Goal: Check status: Check status

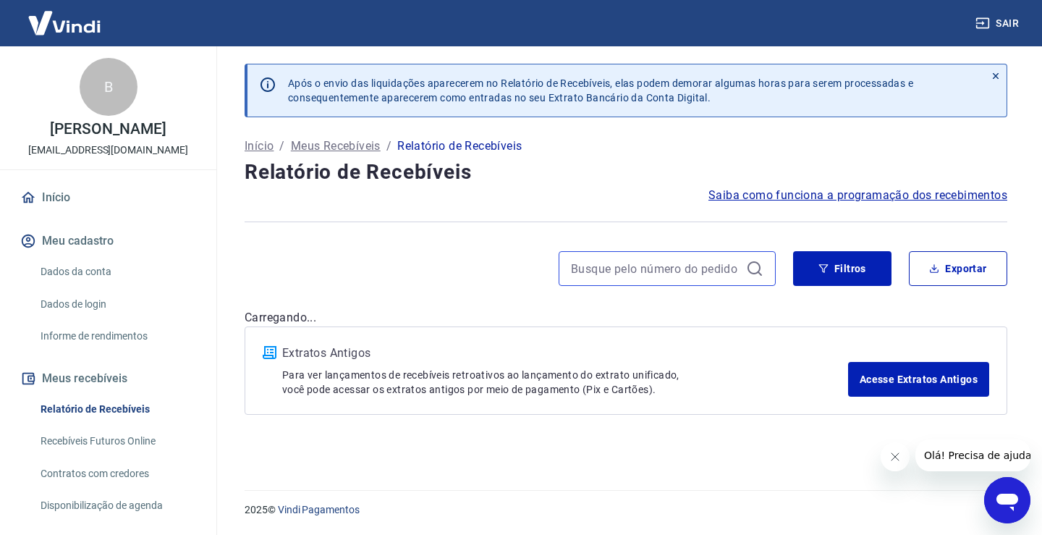
click at [680, 273] on input at bounding box center [655, 269] width 169 height 22
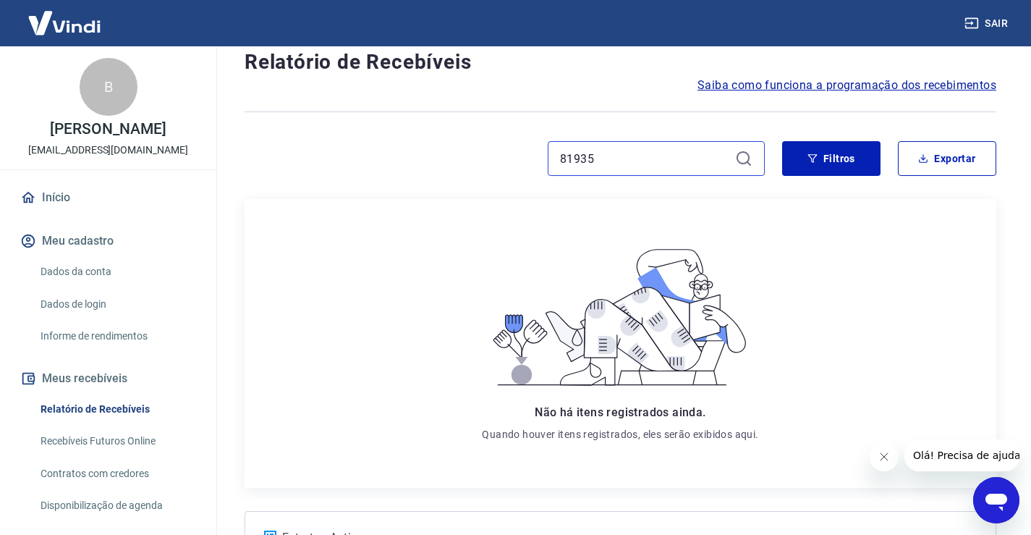
scroll to position [38, 0]
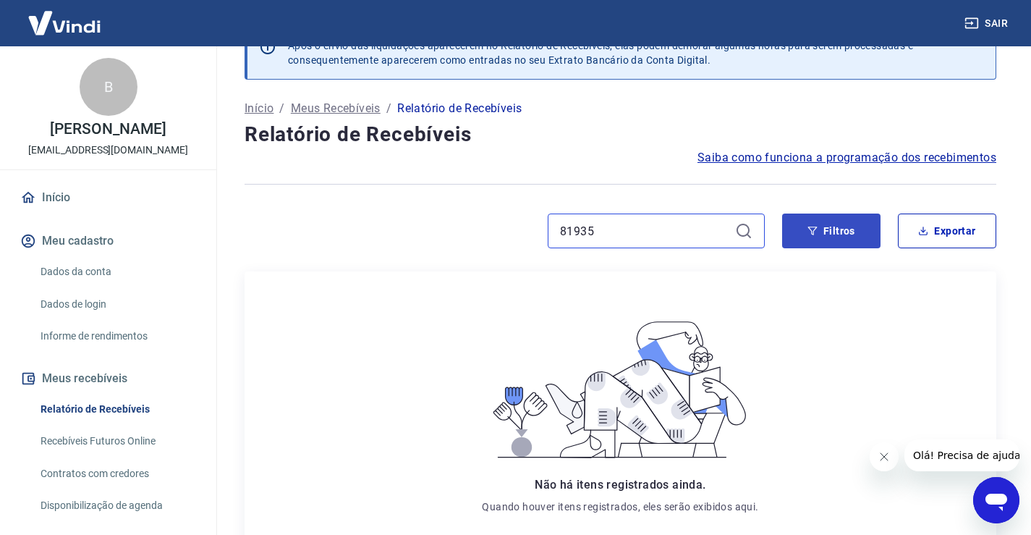
type input "81935"
click at [808, 236] on button "Filtros" at bounding box center [831, 231] width 98 height 35
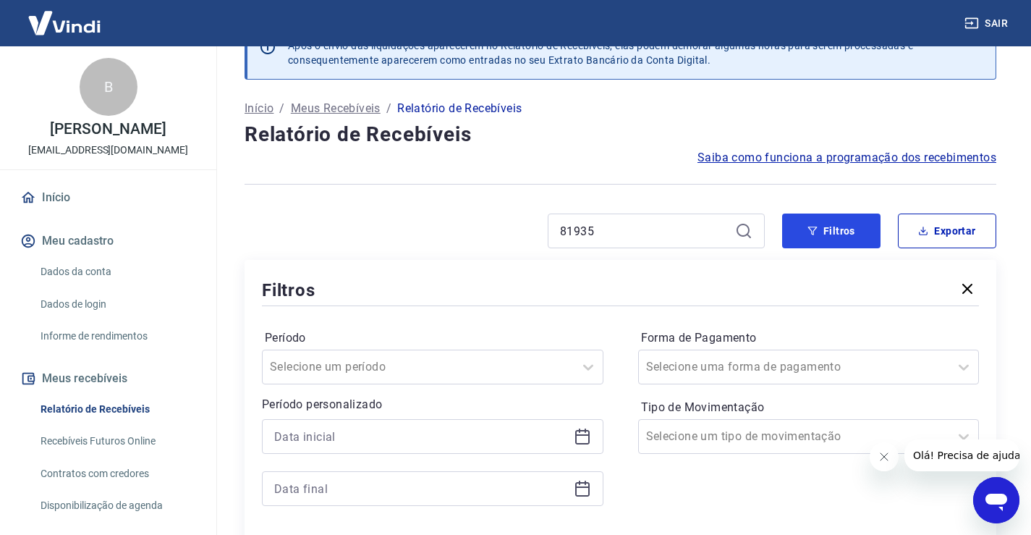
scroll to position [255, 0]
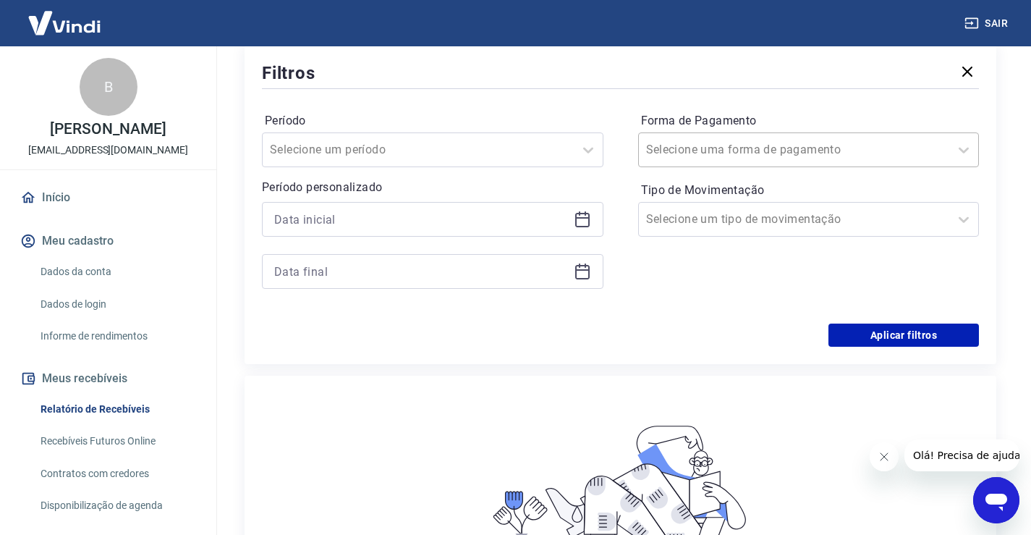
click at [753, 153] on input "Forma de Pagamento" at bounding box center [719, 149] width 146 height 17
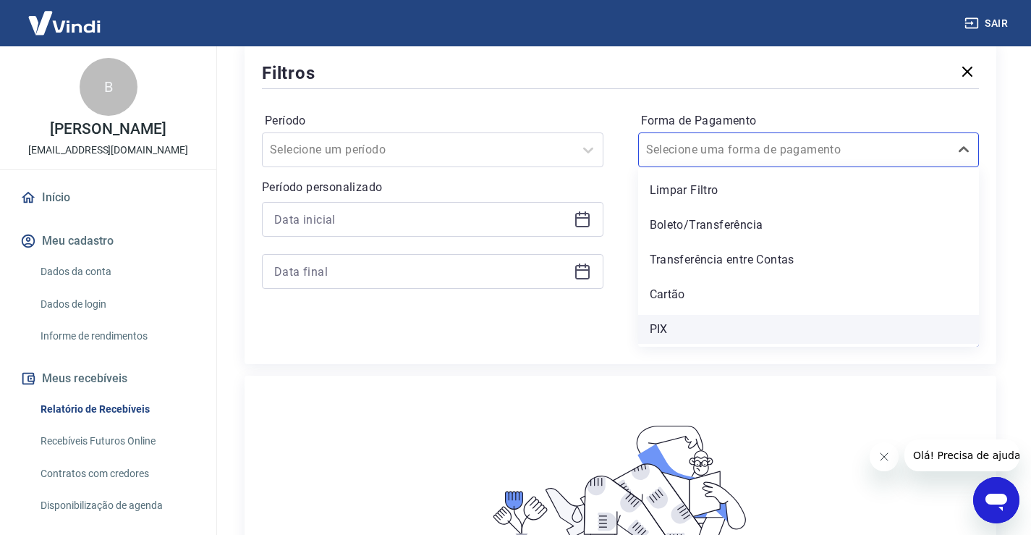
click at [685, 326] on div "PIX" at bounding box center [809, 329] width 342 height 29
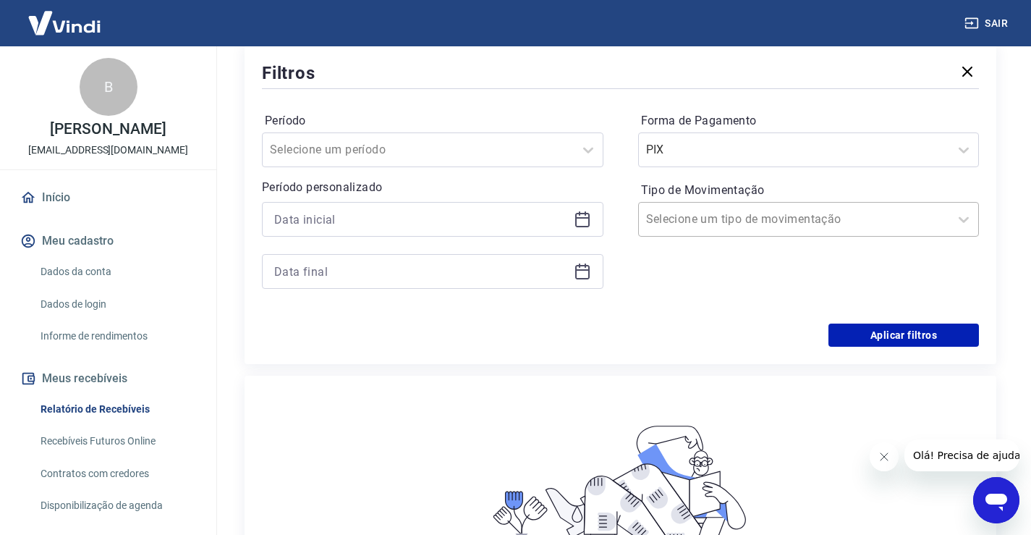
click at [730, 211] on input "Tipo de Movimentação" at bounding box center [719, 219] width 146 height 17
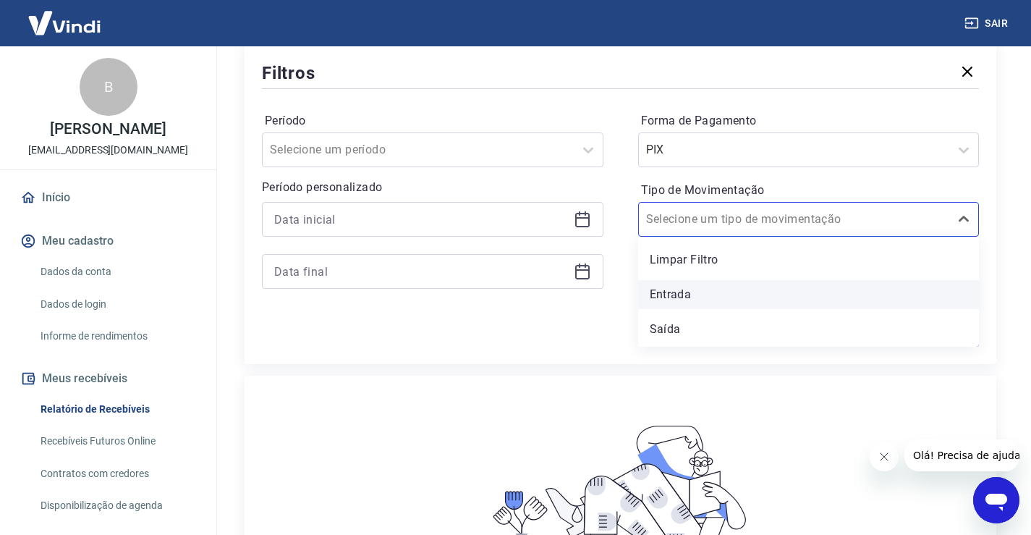
click at [695, 293] on div "Entrada" at bounding box center [809, 294] width 342 height 29
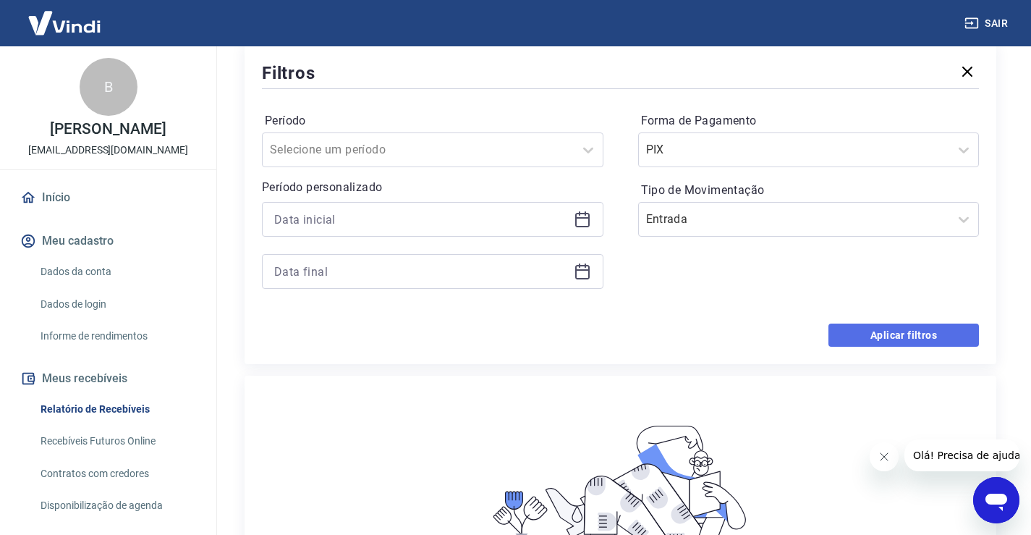
click at [866, 335] on button "Aplicar filtros" at bounding box center [904, 335] width 151 height 23
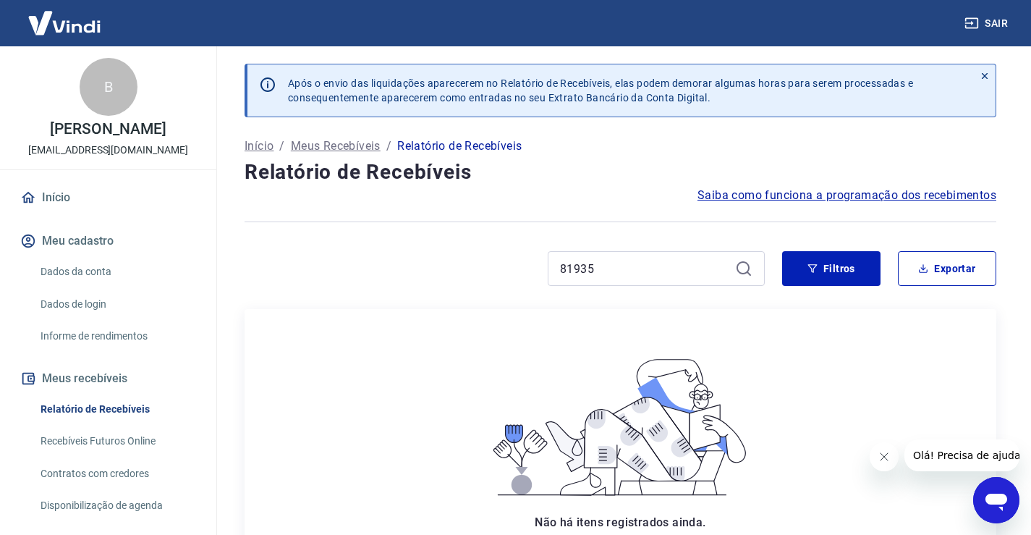
click at [451, 149] on p "Relatório de Recebíveis" at bounding box center [459, 146] width 124 height 17
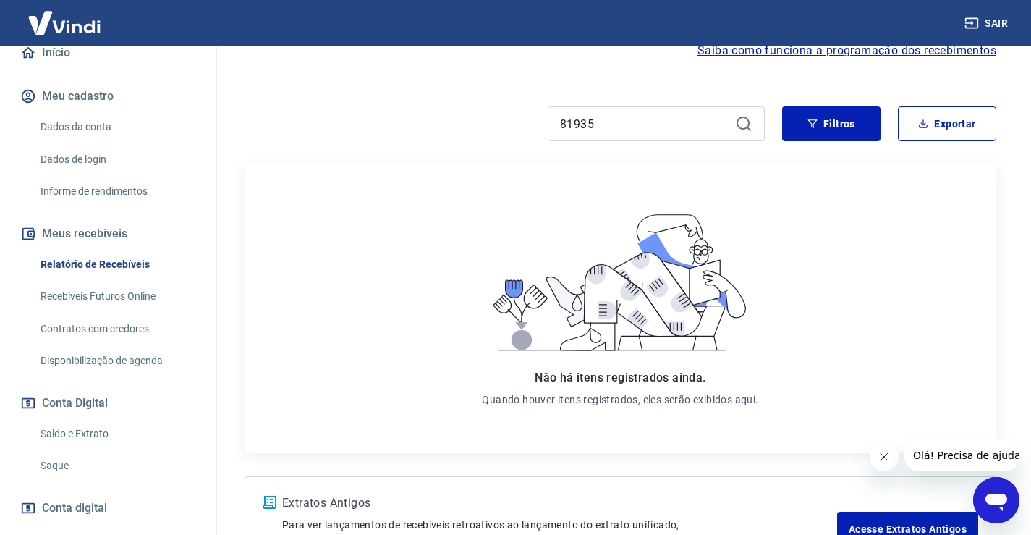
scroll to position [251, 0]
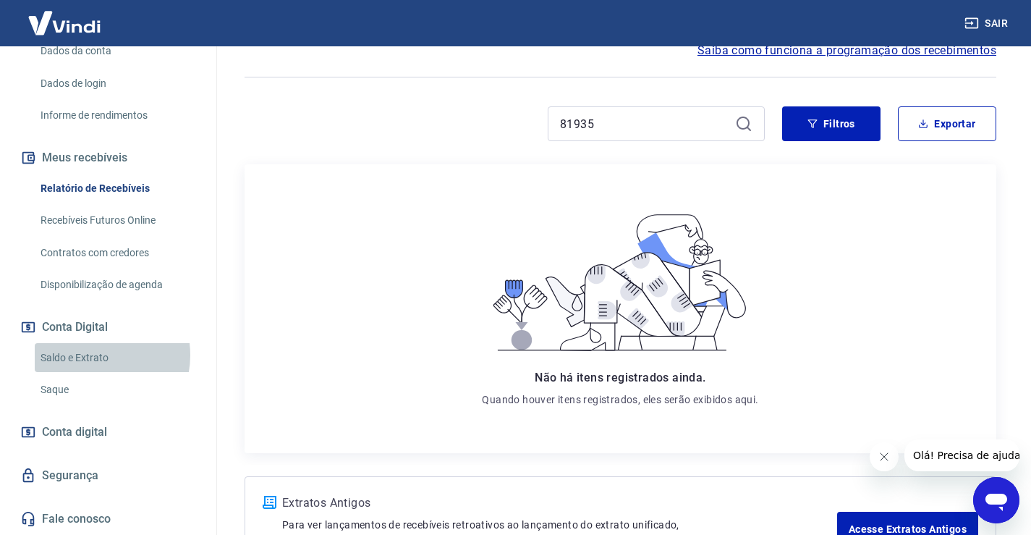
click at [97, 355] on link "Saldo e Extrato" at bounding box center [117, 358] width 164 height 30
